Goal: Information Seeking & Learning: Learn about a topic

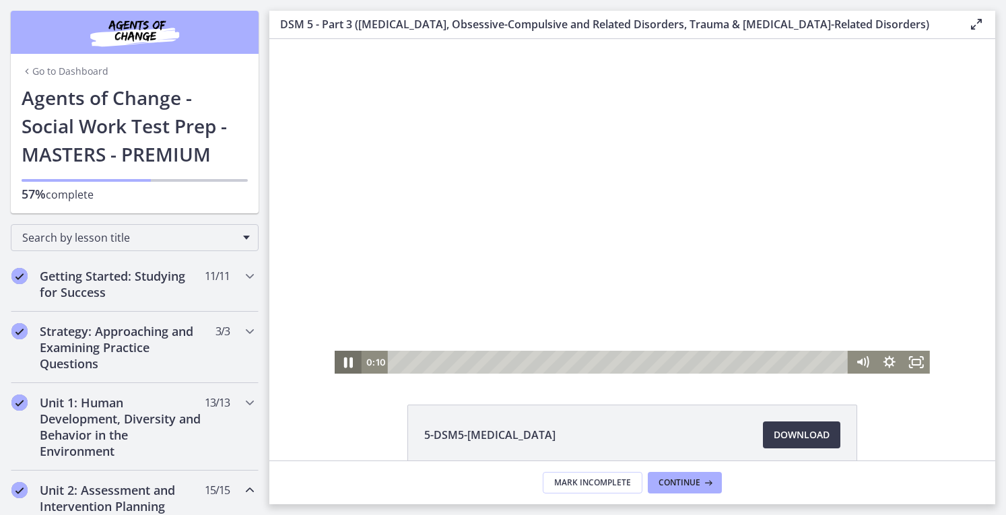
click at [345, 363] on icon "Pause" at bounding box center [348, 363] width 9 height 11
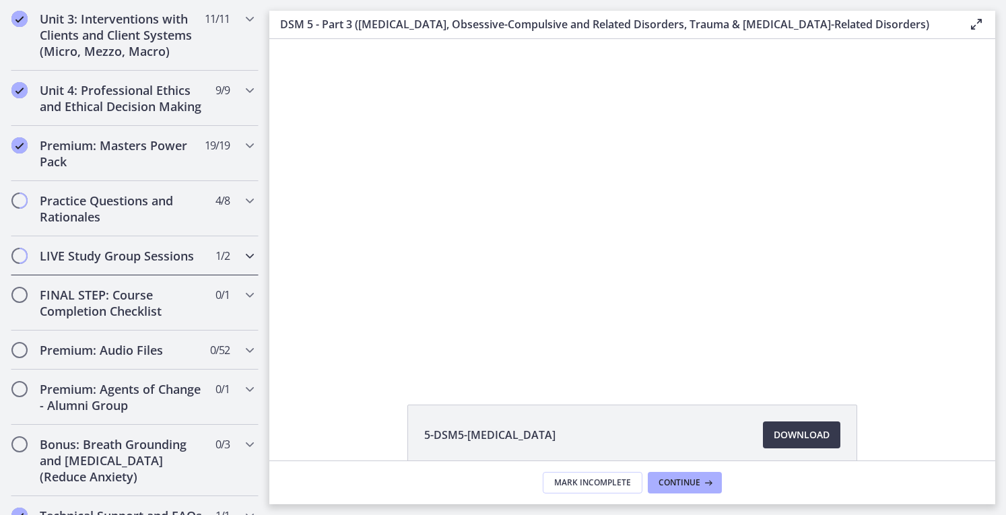
scroll to position [1345, 0]
click at [125, 226] on h2 "Practice Questions and Rationales" at bounding box center [122, 209] width 164 height 32
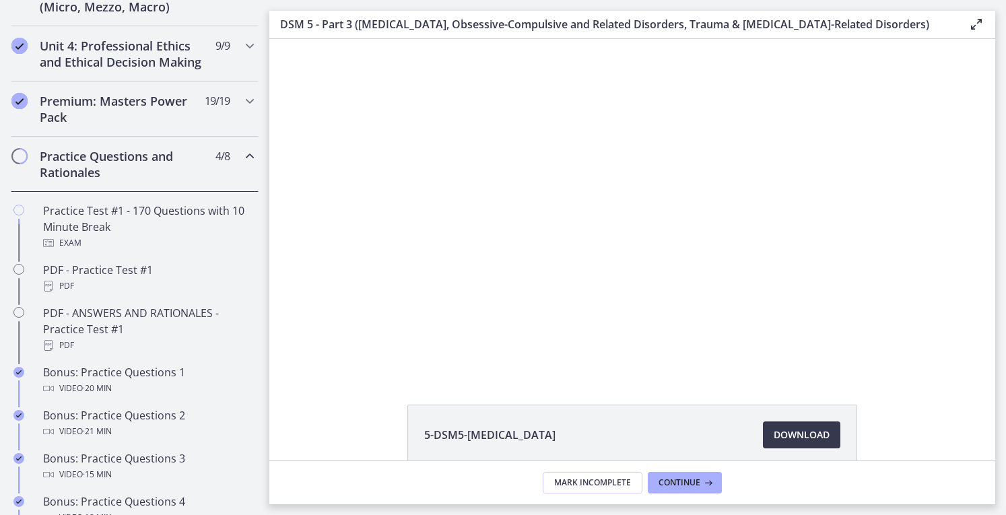
scroll to position [555, 0]
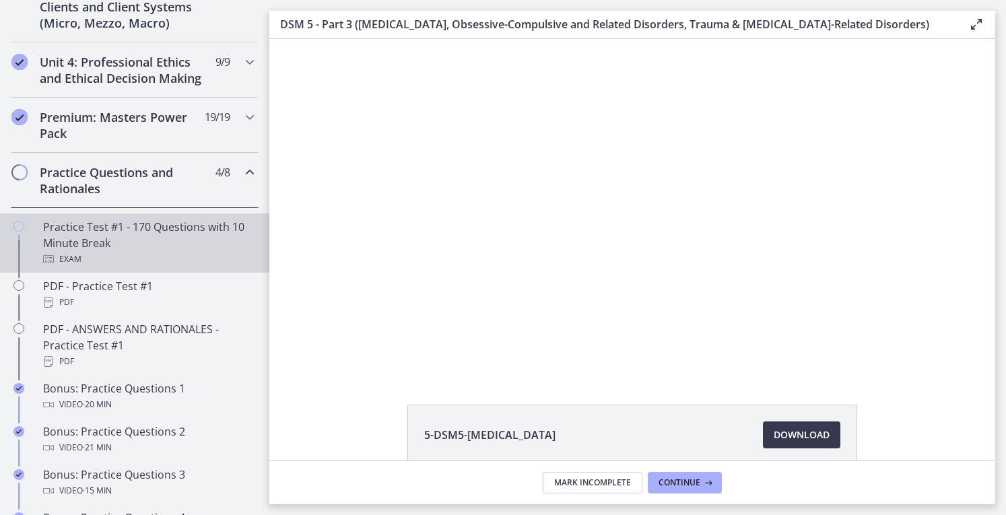
click at [92, 252] on div "Practice Test #1 - 170 Questions with 10 Minute Break Exam" at bounding box center [148, 243] width 210 height 48
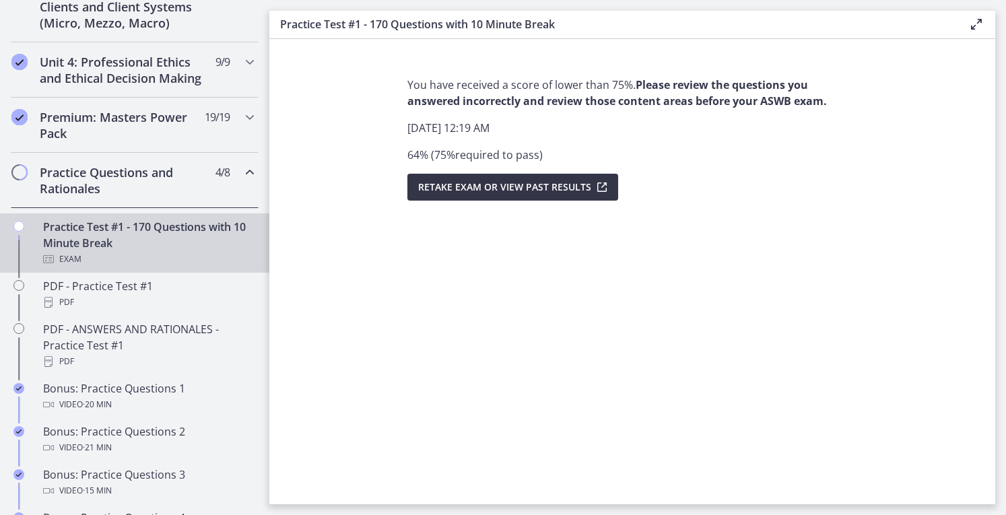
click at [540, 183] on span "Retake Exam OR View Past Results" at bounding box center [504, 187] width 173 height 16
